Goal: Task Accomplishment & Management: Manage account settings

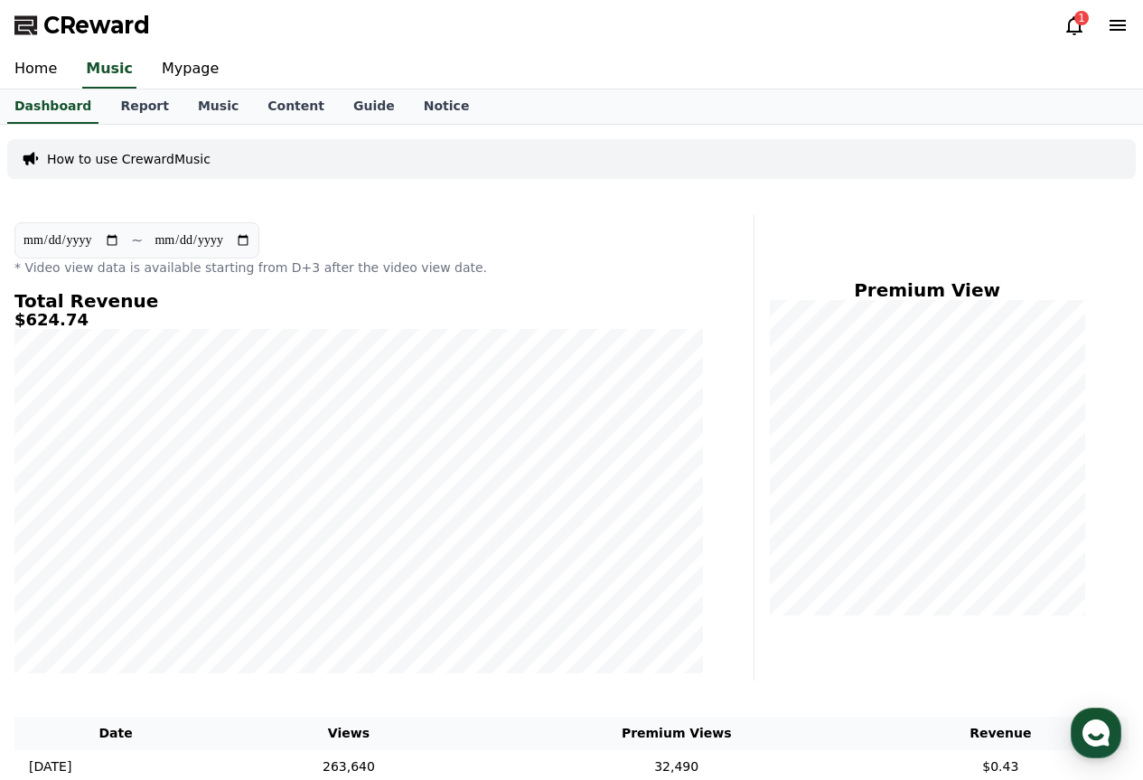
click at [1068, 22] on icon at bounding box center [1075, 25] width 22 height 22
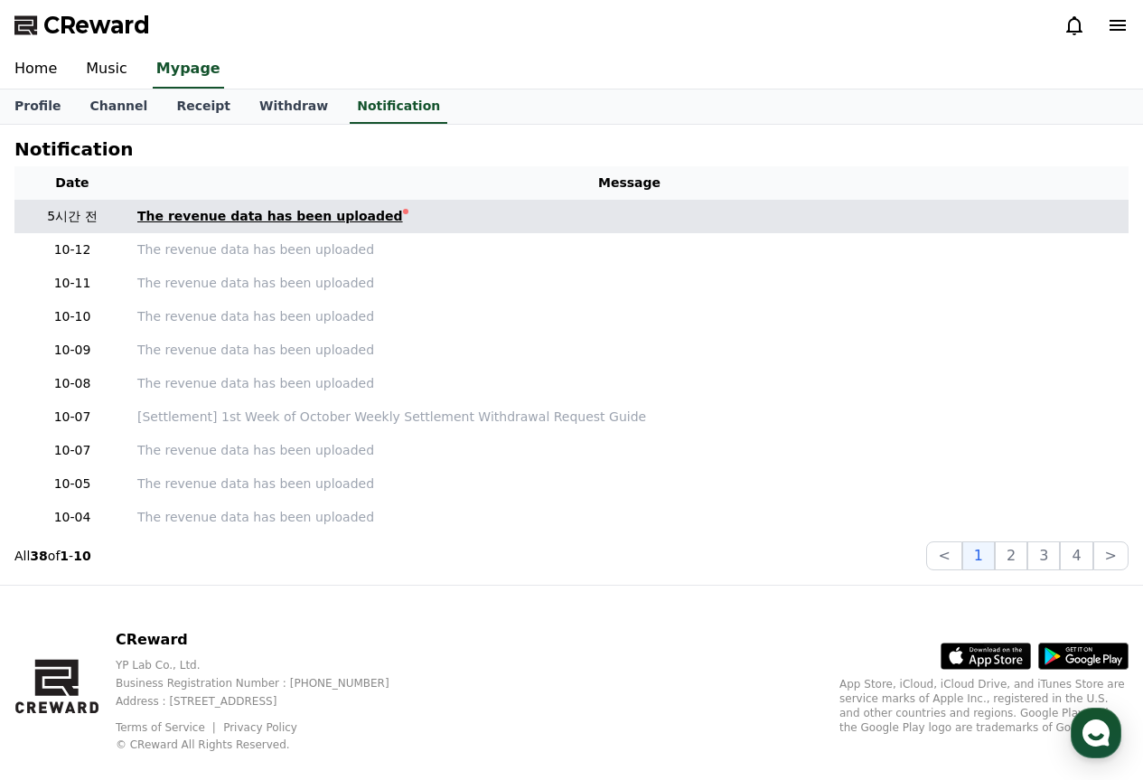
click at [362, 209] on link "The revenue data has been uploaded" at bounding box center [629, 216] width 984 height 19
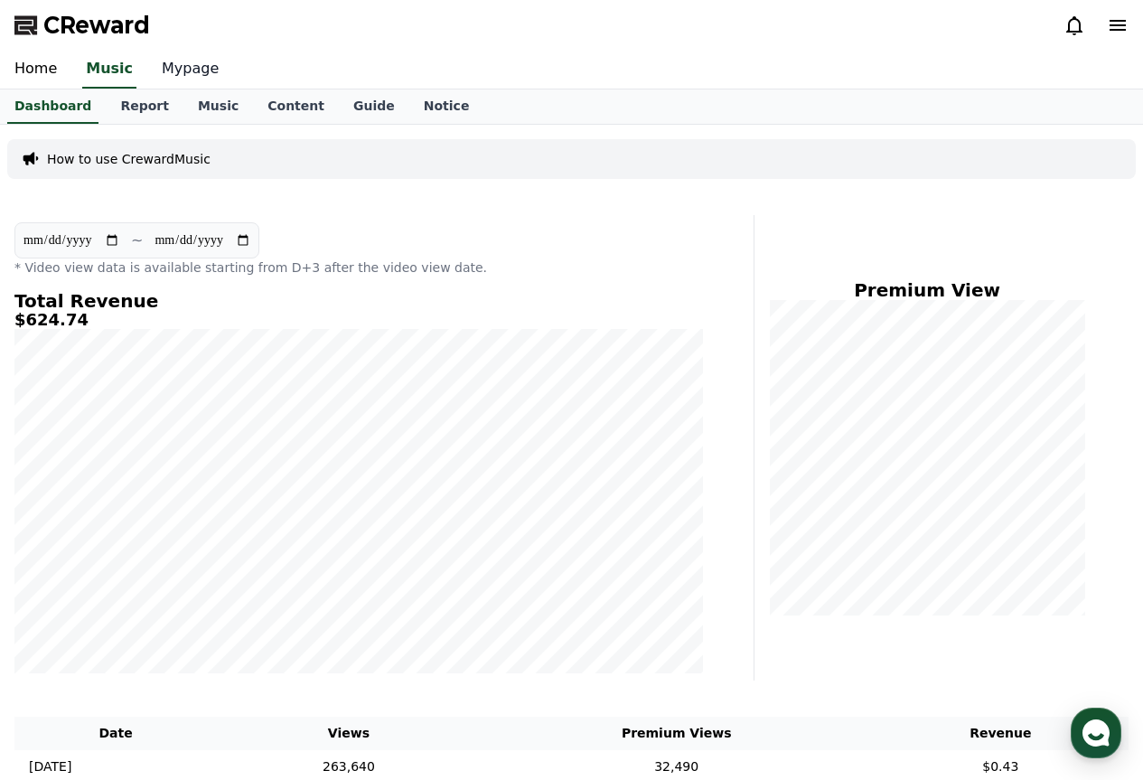
click at [174, 54] on link "Mypage" at bounding box center [190, 70] width 86 height 38
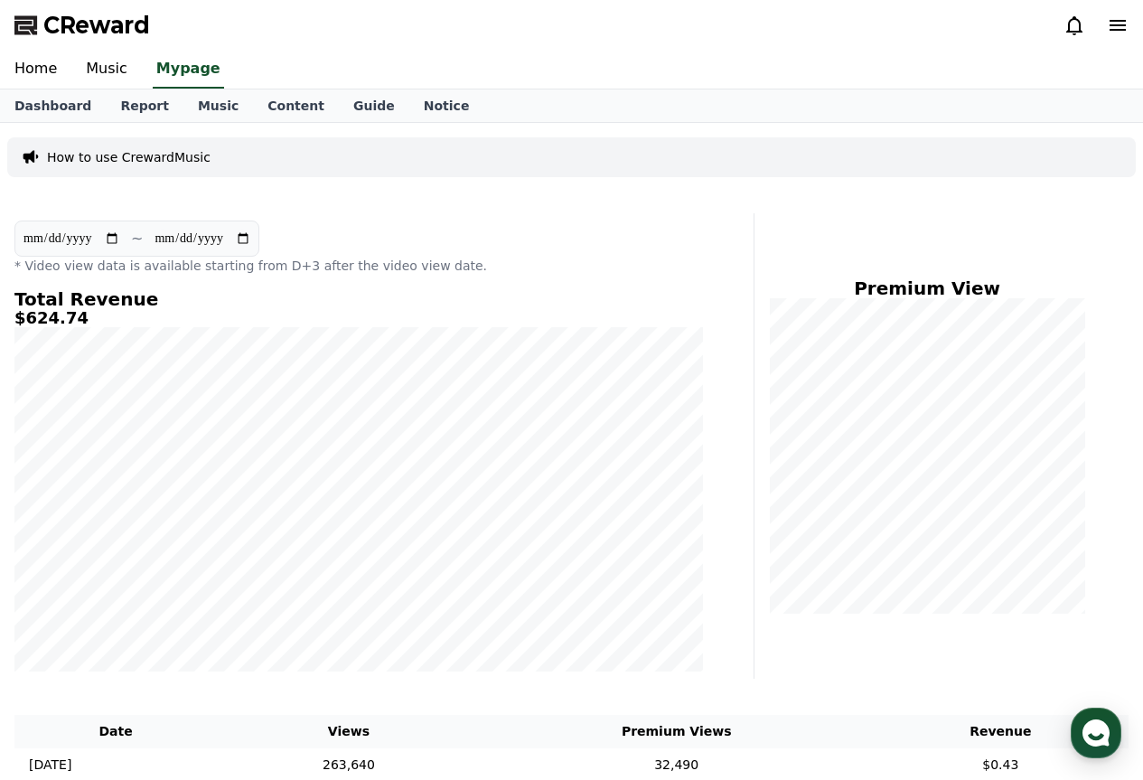
select select "**********"
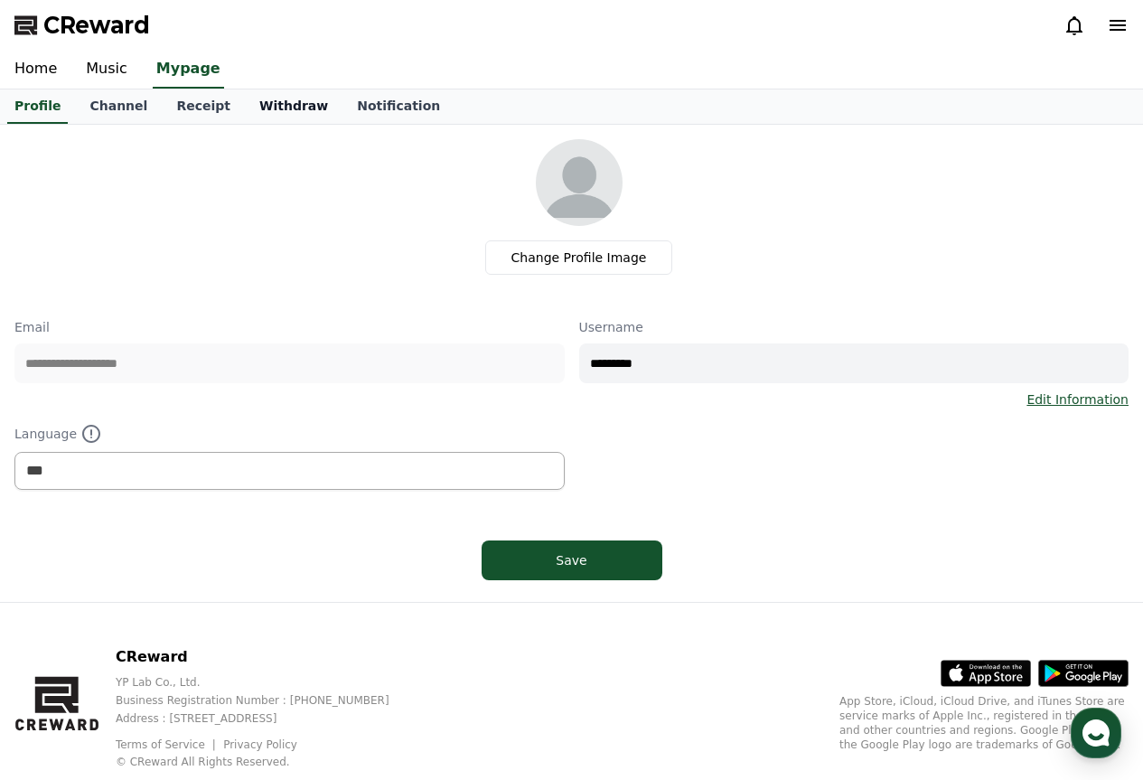
click at [245, 100] on link "Withdraw" at bounding box center [294, 106] width 98 height 34
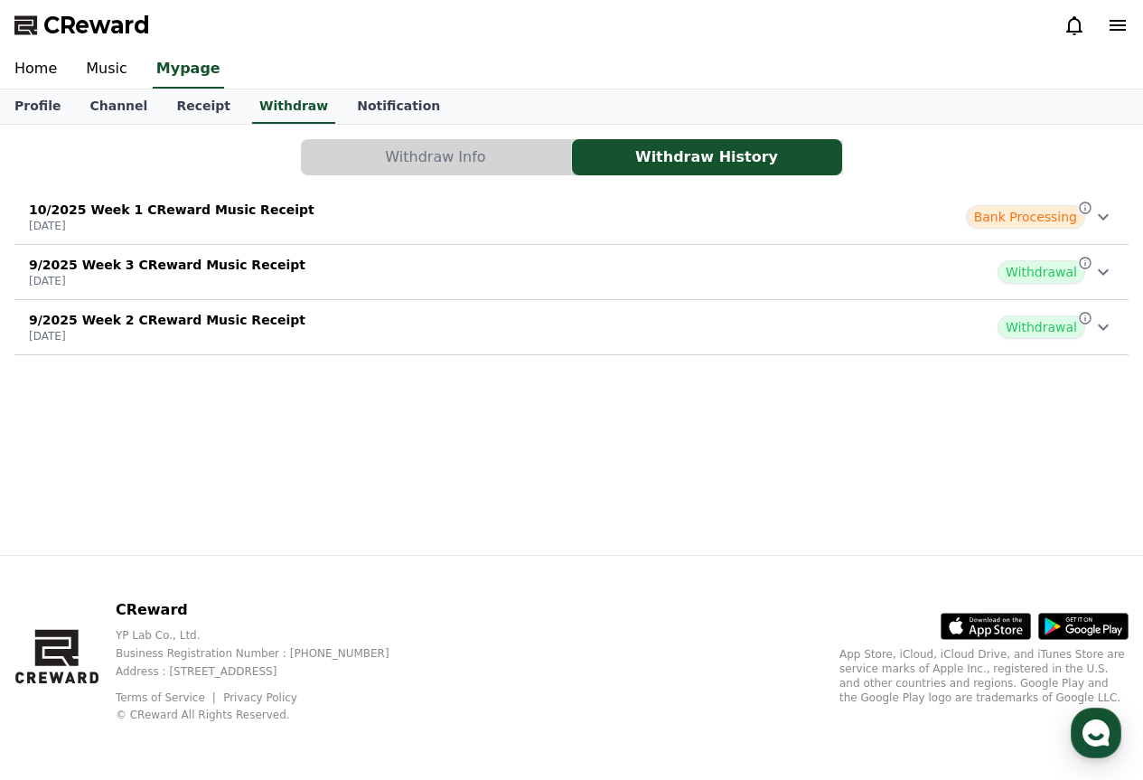
click at [812, 196] on div "10/2025 Week 1 CReward Music Receipt [DATE] Bank Processing" at bounding box center [571, 216] width 1115 height 47
